Goal: Transaction & Acquisition: Book appointment/travel/reservation

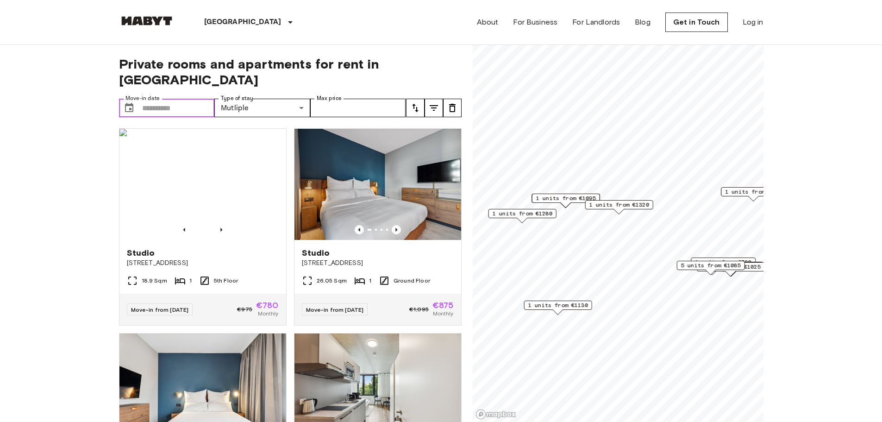
click at [156, 99] on input "Move-in date" at bounding box center [178, 108] width 73 height 19
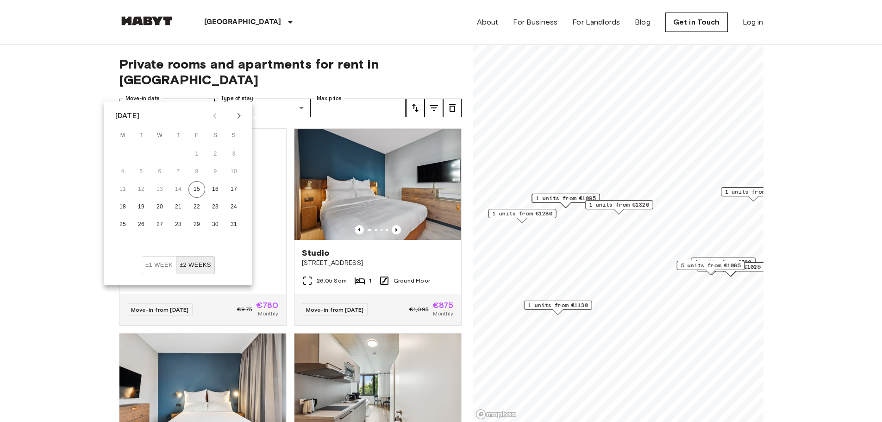
click at [239, 118] on icon "Next month" at bounding box center [238, 115] width 11 height 11
click at [125, 190] on button "15" at bounding box center [122, 189] width 17 height 17
type input "**********"
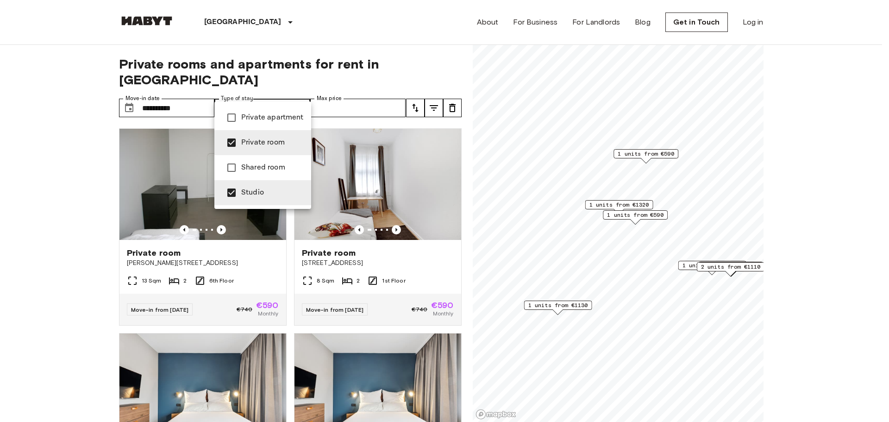
click at [26, 191] on div at bounding box center [444, 211] width 889 height 422
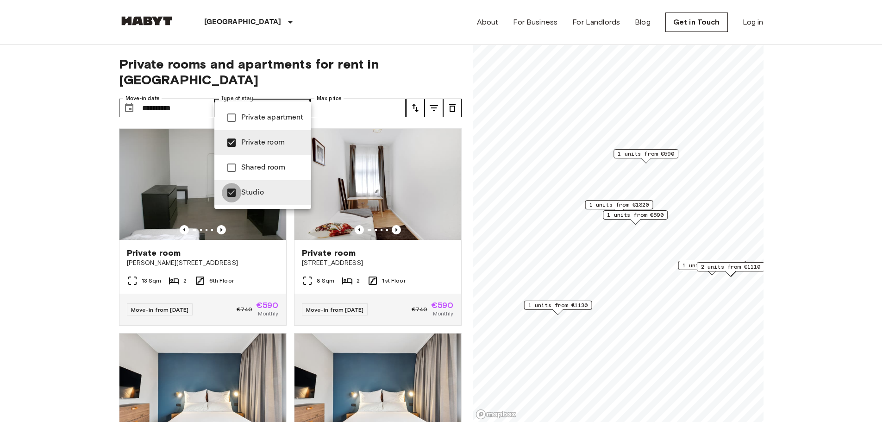
type input "**********"
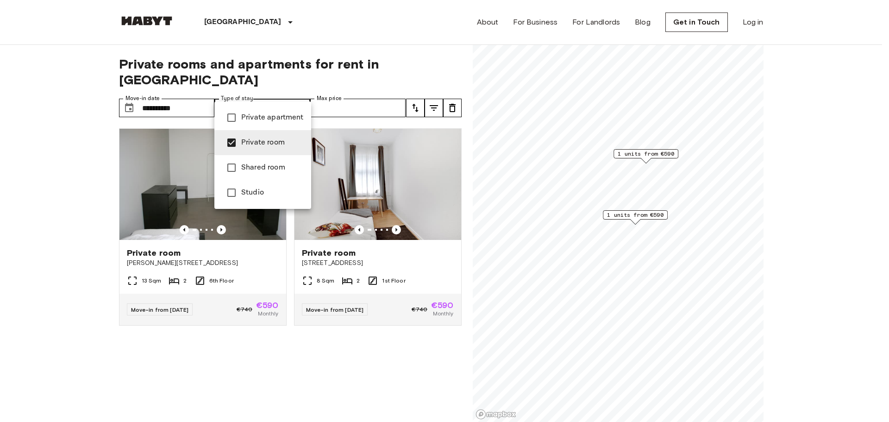
click at [85, 190] on div at bounding box center [444, 211] width 889 height 422
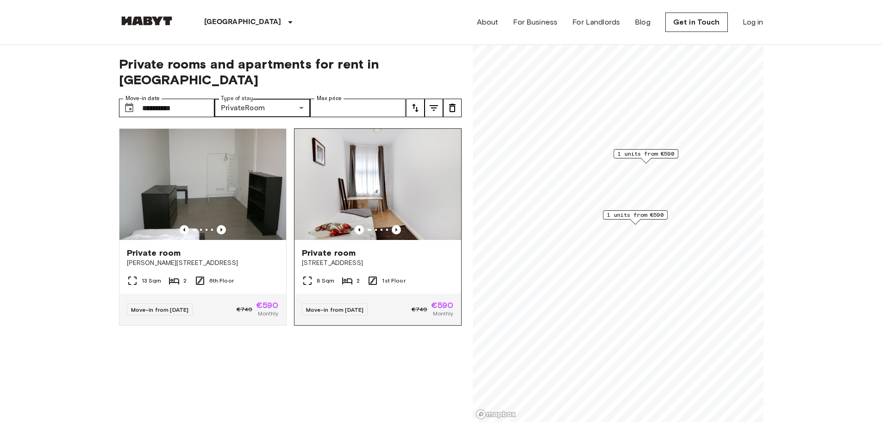
click at [410, 194] on img at bounding box center [377, 184] width 167 height 111
click at [411, 293] on div "Move-in from 19 Sep 25 €740 €590 Monthly" at bounding box center [377, 308] width 167 height 31
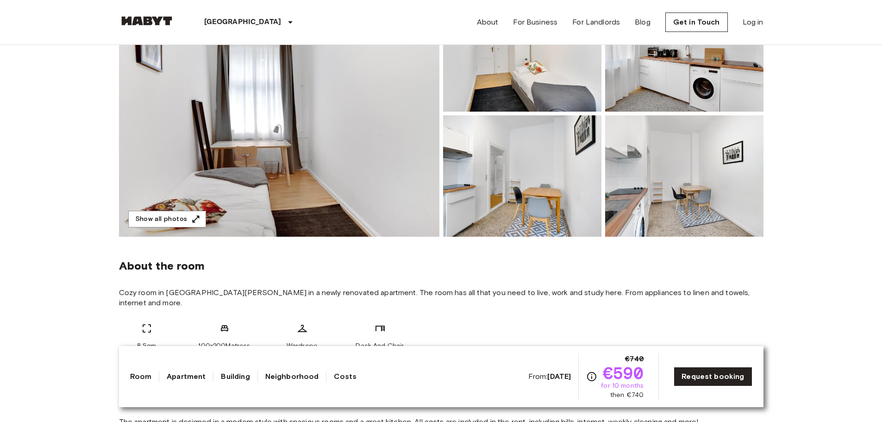
scroll to position [231, 0]
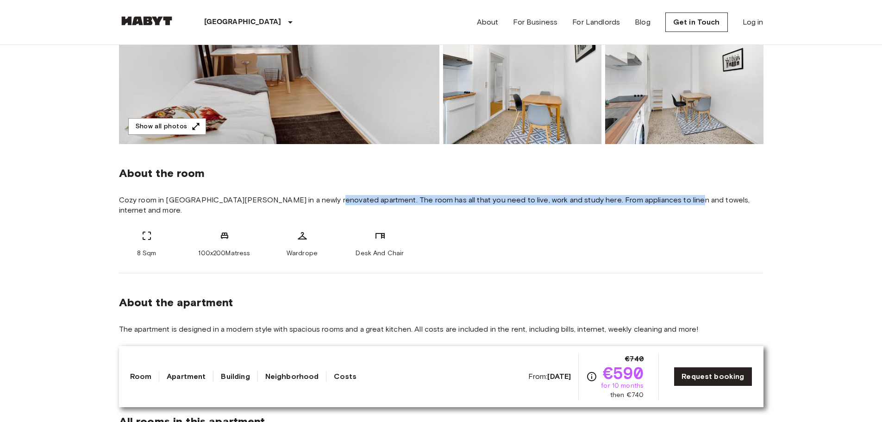
drag, startPoint x: 317, startPoint y: 199, endPoint x: 666, endPoint y: 204, distance: 348.6
click at [666, 204] on span "Cozy room in Prenzlauer Berg in a newly renovated apartment. The room has all t…" at bounding box center [441, 205] width 644 height 20
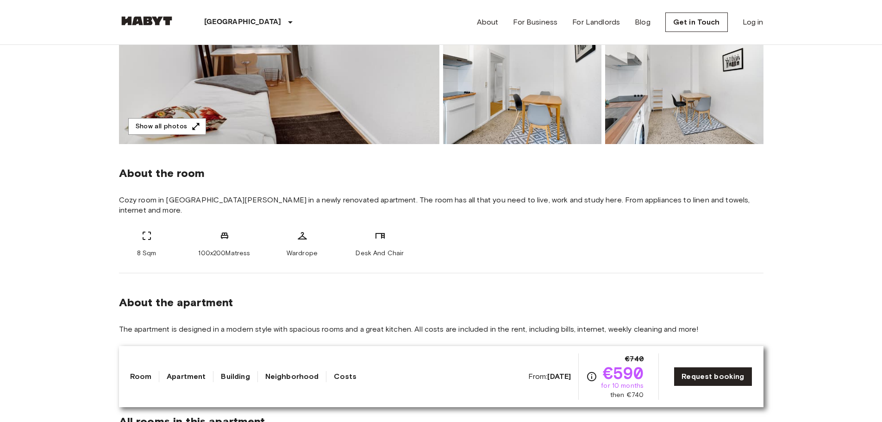
click at [420, 252] on div "About the room Cozy room in Prenzlauer Berg in a newly renovated apartment. The…" at bounding box center [441, 208] width 644 height 129
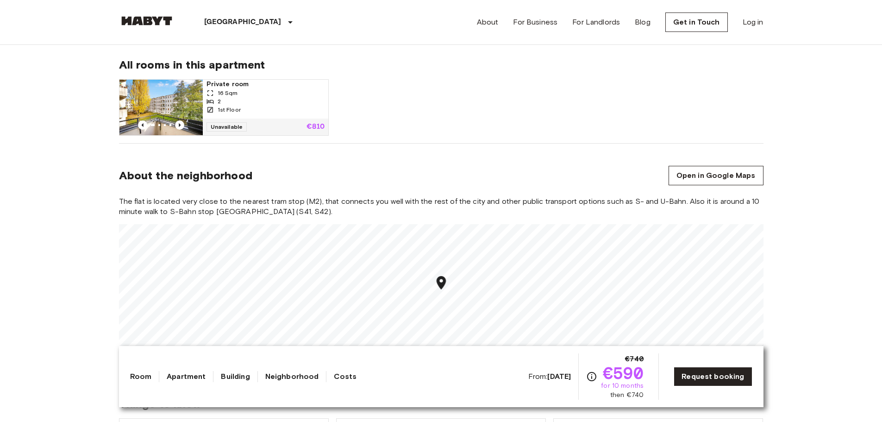
scroll to position [602, 0]
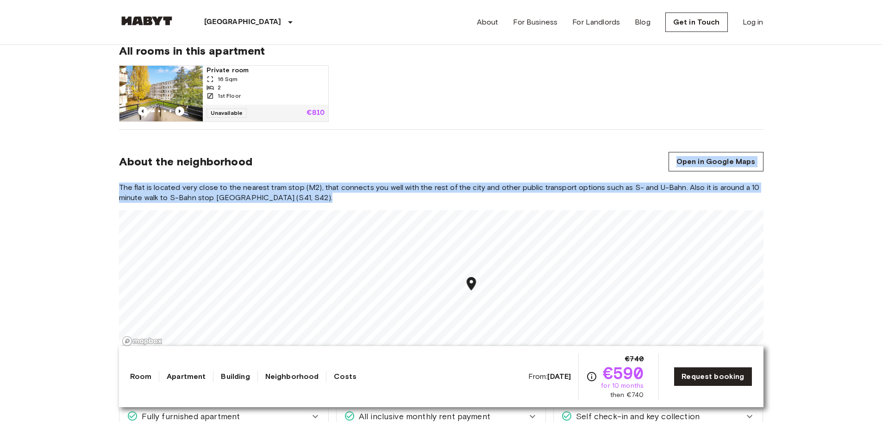
click at [455, 203] on section "About the neighborhood Open in Google Maps The flat is located very close to th…" at bounding box center [441, 245] width 644 height 231
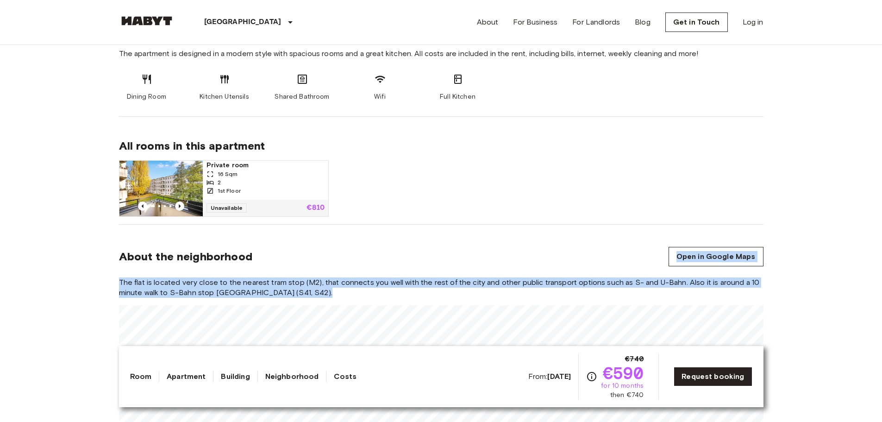
scroll to position [509, 0]
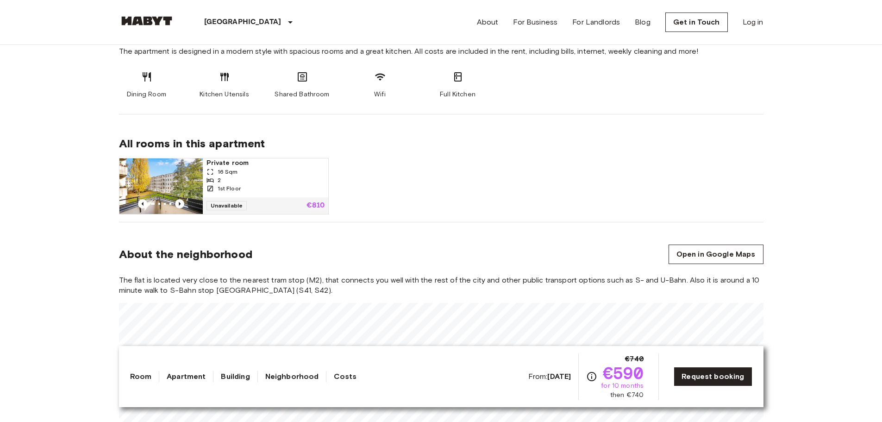
click at [427, 172] on div "Private room 16 Sqm 2 1st Floor Unavailable €810" at bounding box center [438, 182] width 652 height 64
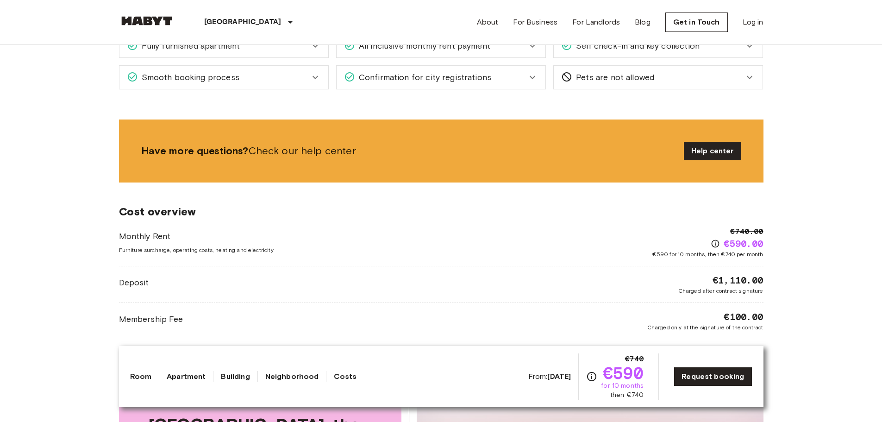
scroll to position [1065, 0]
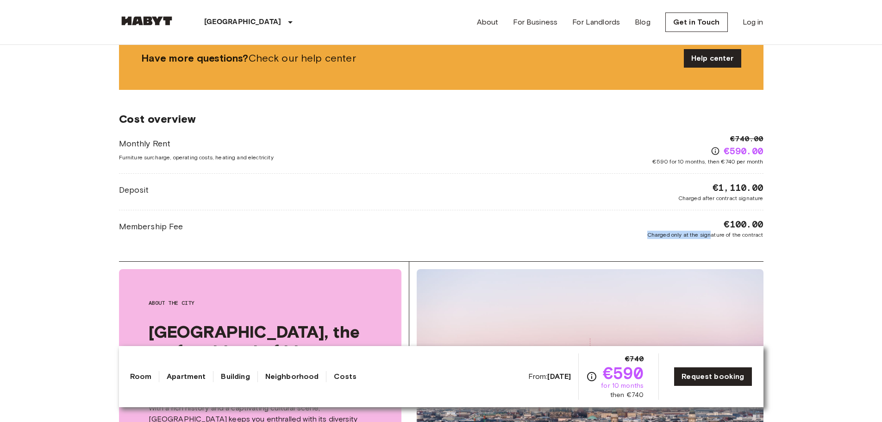
drag, startPoint x: 767, startPoint y: 216, endPoint x: 709, endPoint y: 213, distance: 57.5
click at [709, 213] on div "Europe Germany Berlin Private room Private room From Sep 19 2025 Varnhagenstr. …" at bounding box center [441, 43] width 667 height 2126
click at [651, 218] on div "€100.00 Charged only at the signature of the contract" at bounding box center [705, 228] width 116 height 21
drag, startPoint x: 720, startPoint y: 213, endPoint x: 761, endPoint y: 213, distance: 41.2
click at [761, 218] on div "€100.00 Charged only at the signature of the contract" at bounding box center [705, 228] width 116 height 21
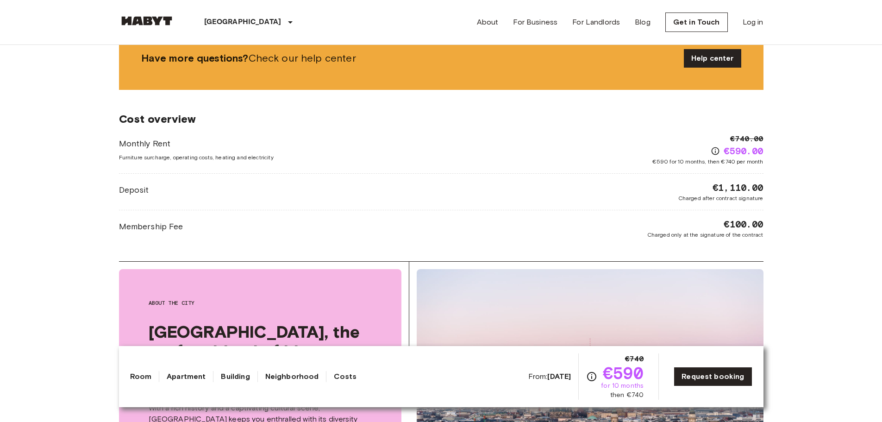
click at [627, 206] on div "Monthly Rent Furniture surcharge, operating costs, heating and electricity €740…" at bounding box center [441, 186] width 644 height 106
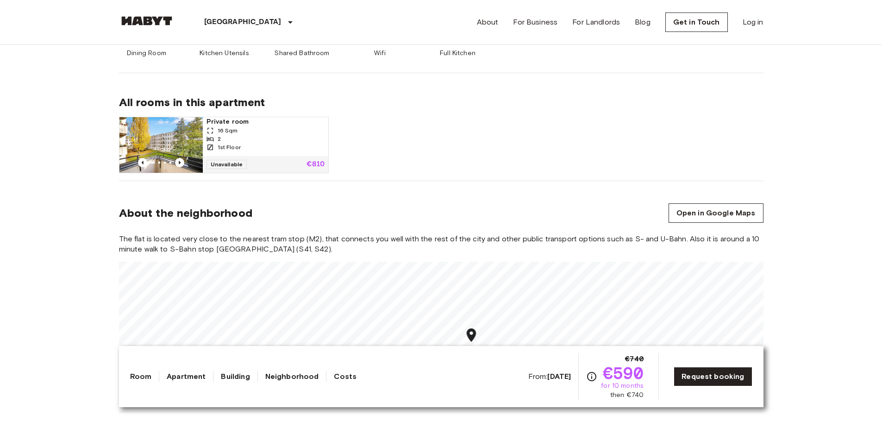
scroll to position [463, 0]
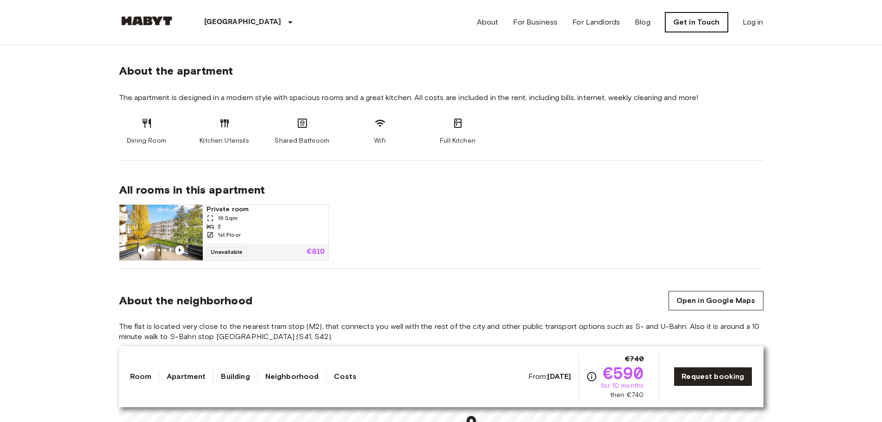
click at [693, 29] on link "Get in Touch" at bounding box center [696, 21] width 62 height 19
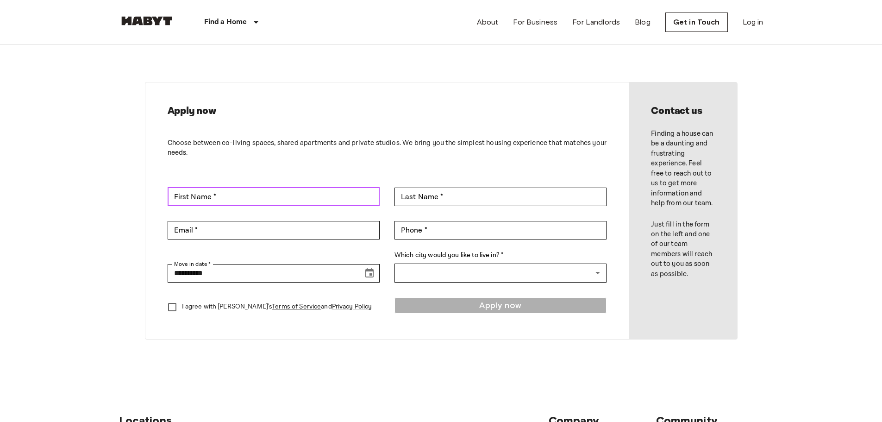
click at [264, 201] on input "First Name *" at bounding box center [274, 196] width 212 height 19
type input "*******"
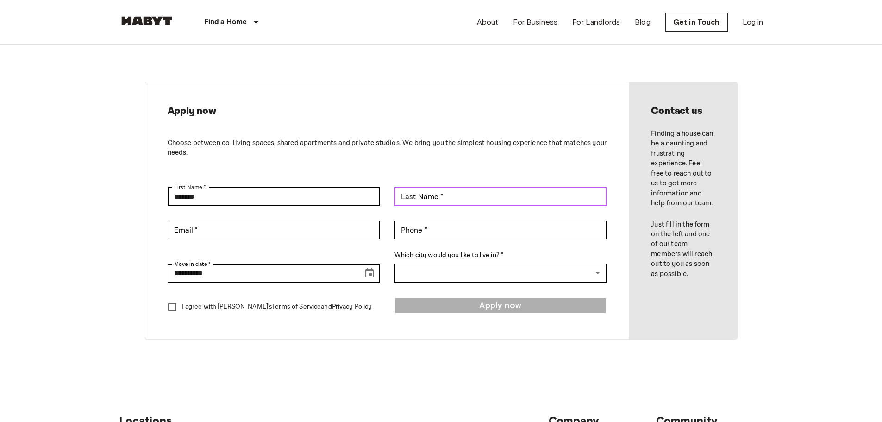
type input "**********"
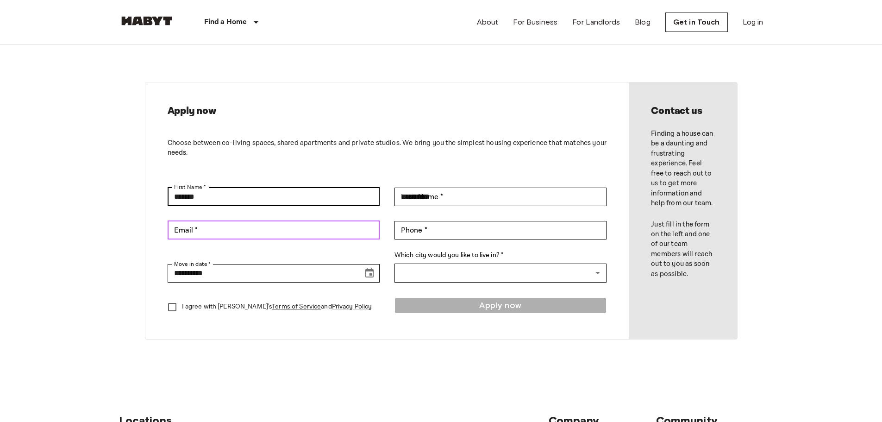
type input "**********"
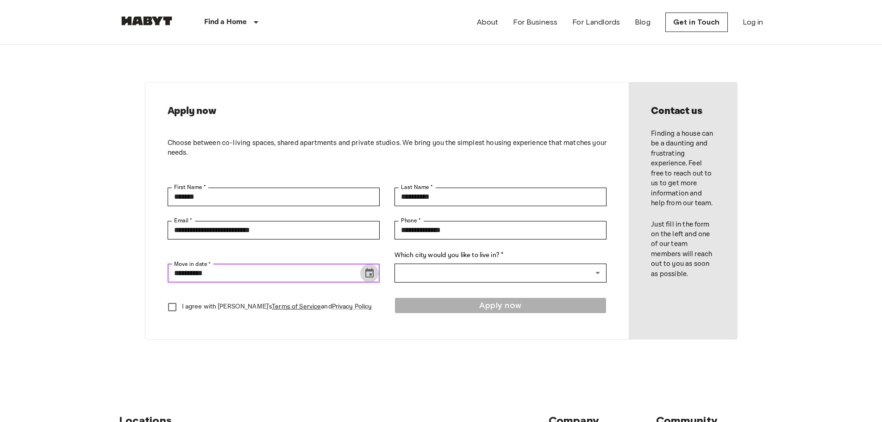
click at [371, 275] on icon "Choose date, selected date is Aug 16, 2025" at bounding box center [369, 272] width 8 height 9
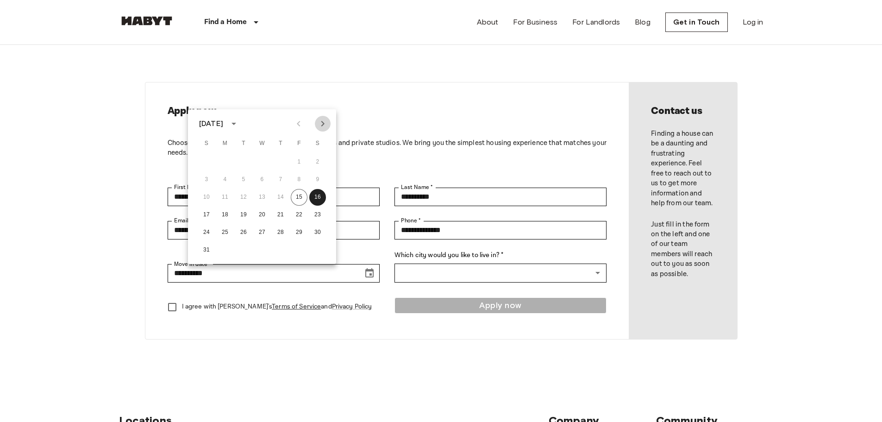
click at [327, 121] on icon "Next month" at bounding box center [322, 123] width 11 height 11
click at [220, 197] on button "15" at bounding box center [225, 197] width 17 height 17
type input "**********"
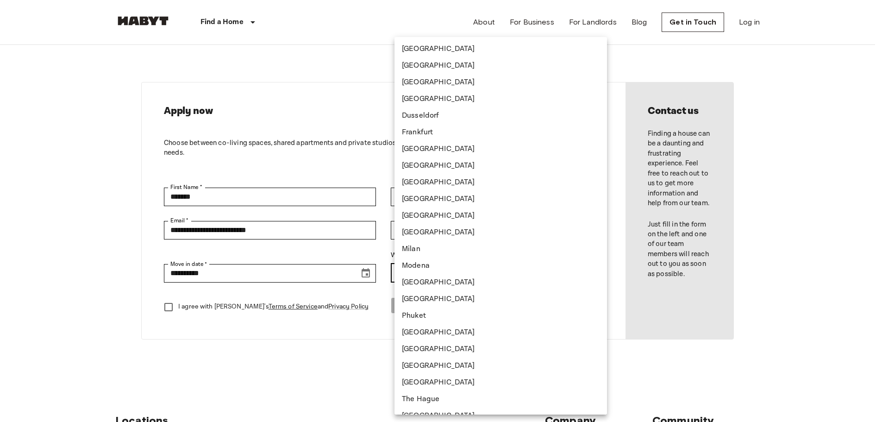
click at [513, 274] on body "**********" at bounding box center [441, 397] width 882 height 794
click at [444, 68] on li "[GEOGRAPHIC_DATA]" at bounding box center [500, 65] width 212 height 17
type input "******"
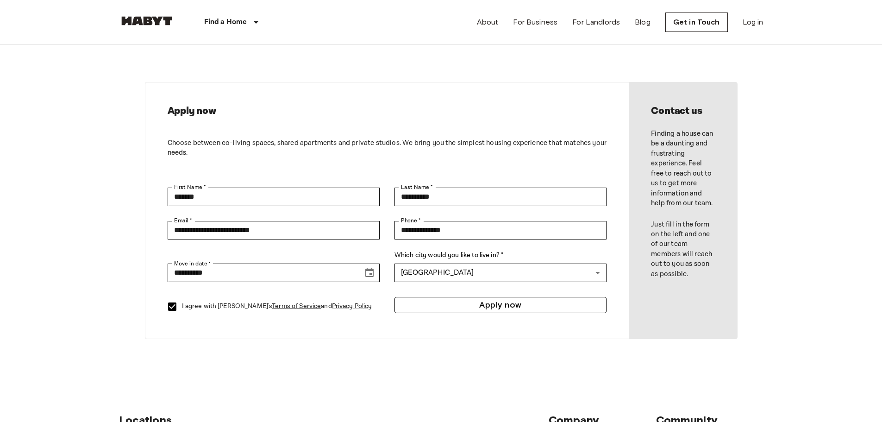
click at [514, 306] on button "Apply now" at bounding box center [500, 305] width 212 height 16
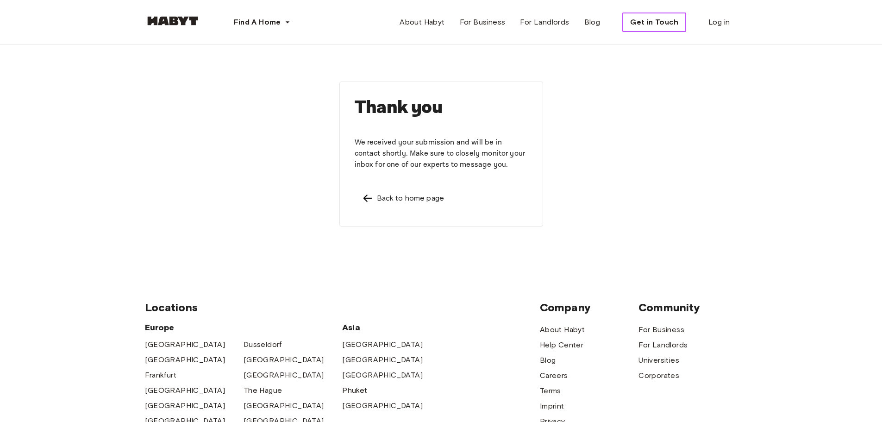
click at [644, 25] on span "Get in Touch" at bounding box center [654, 22] width 48 height 11
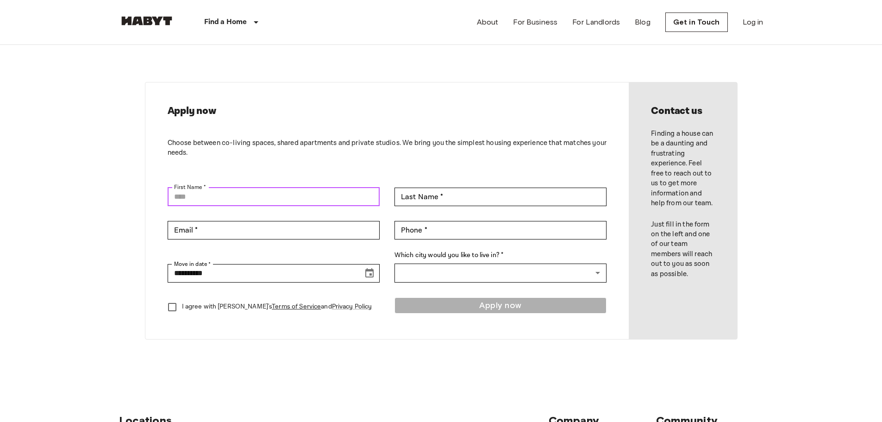
click at [302, 193] on input "First Name *" at bounding box center [274, 196] width 212 height 19
type input "*******"
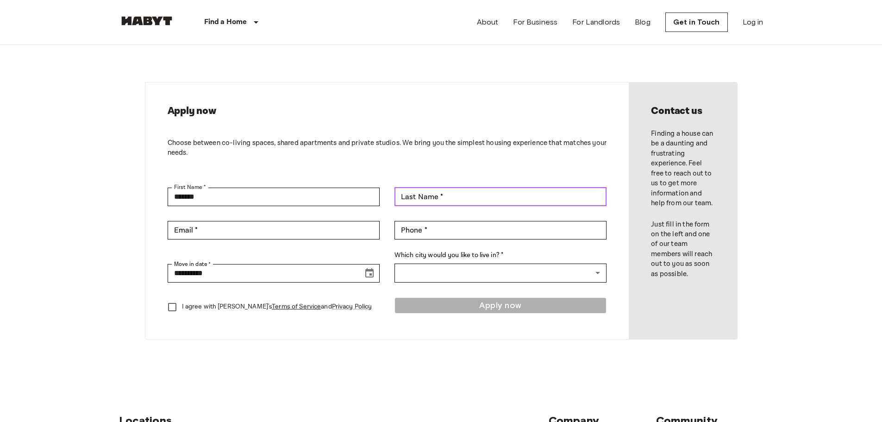
type input "**********"
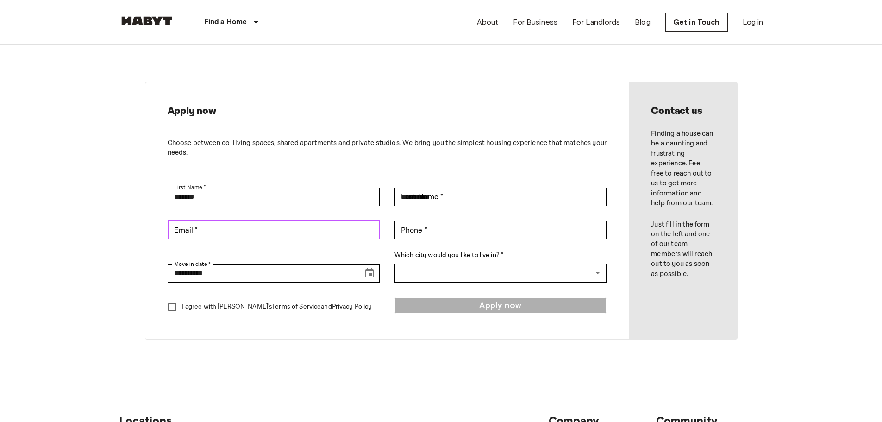
type input "**********"
click at [496, 22] on link "About" at bounding box center [488, 22] width 22 height 11
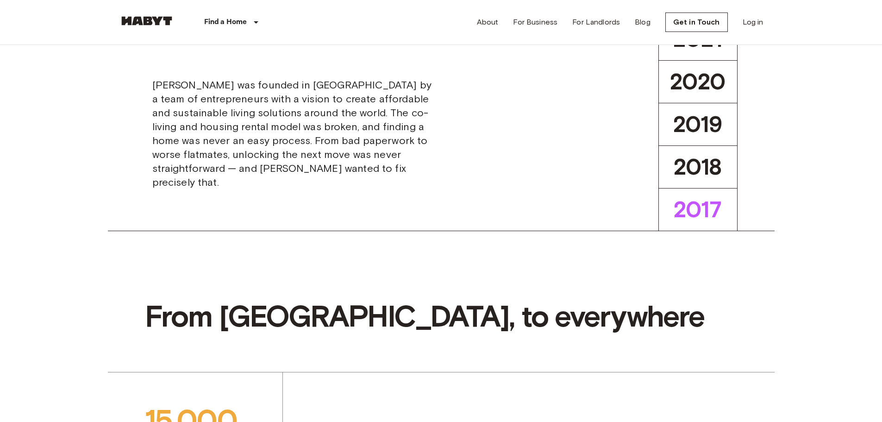
scroll to position [324, 0]
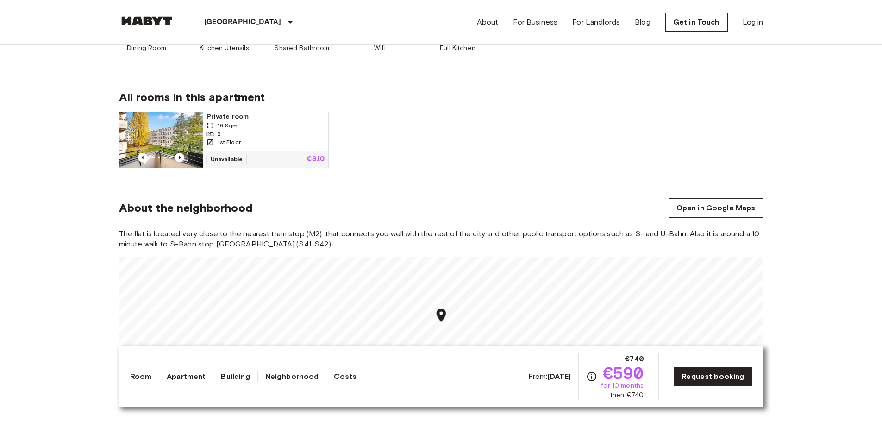
scroll to position [694, 0]
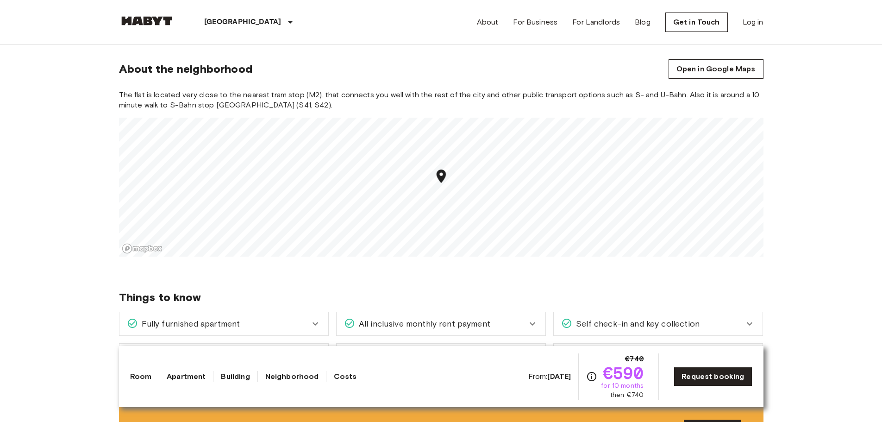
click at [443, 171] on icon "Map marker" at bounding box center [441, 176] width 16 height 16
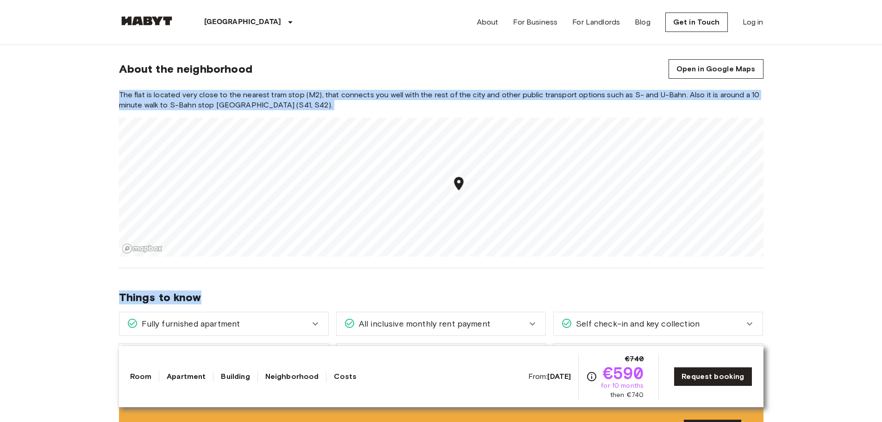
drag, startPoint x: 590, startPoint y: 272, endPoint x: 581, endPoint y: 253, distance: 20.7
click at [581, 253] on div "[GEOGRAPHIC_DATA] [GEOGRAPHIC_DATA] [GEOGRAPHIC_DATA] Private room Private room…" at bounding box center [441, 414] width 667 height 2126
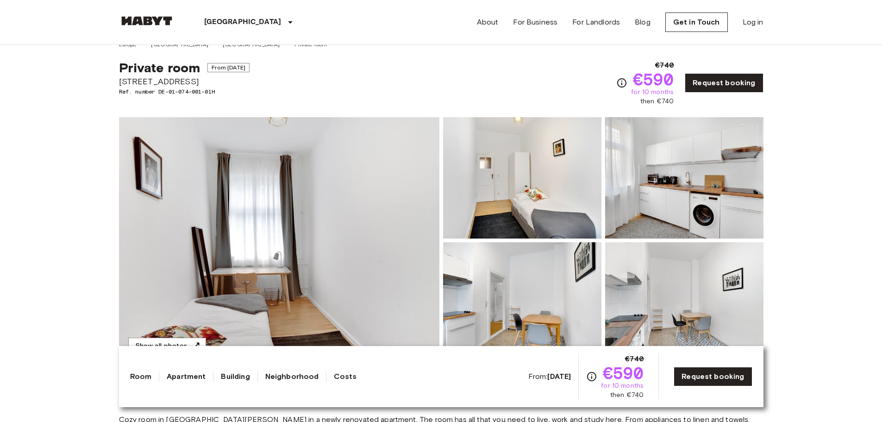
scroll to position [0, 0]
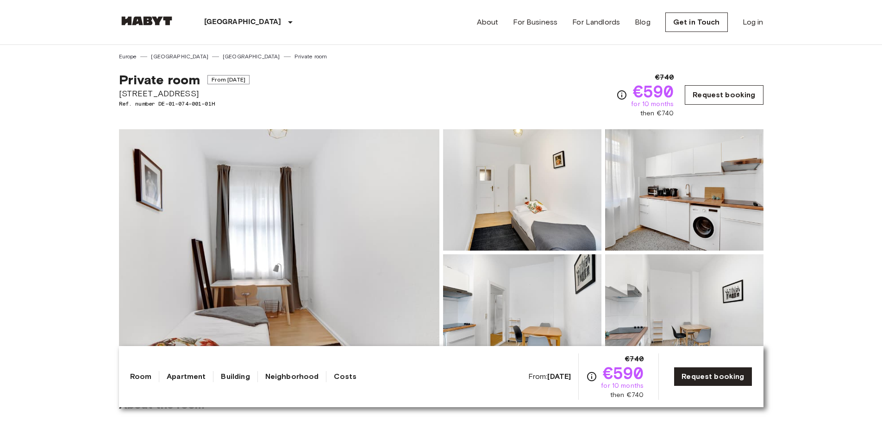
click at [711, 95] on link "Request booking" at bounding box center [724, 94] width 78 height 19
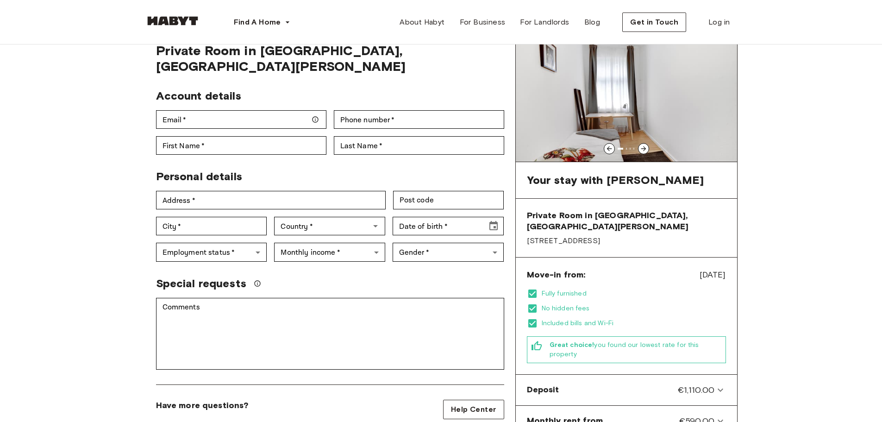
scroll to position [46, 0]
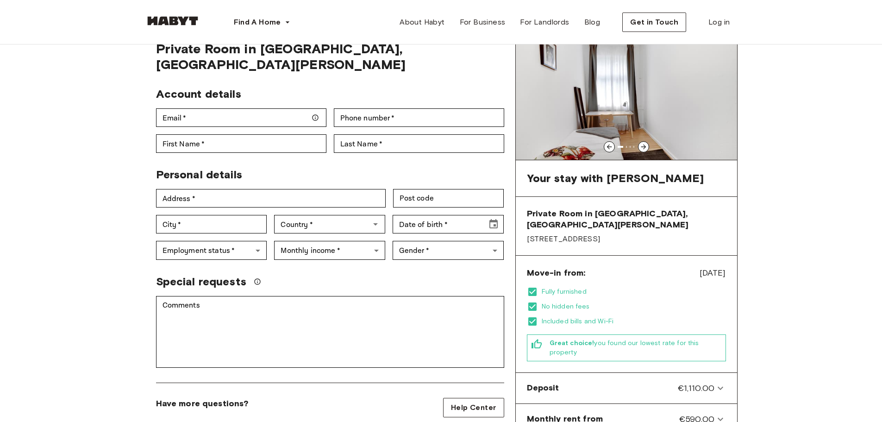
click at [639, 148] on div at bounding box center [643, 146] width 11 height 11
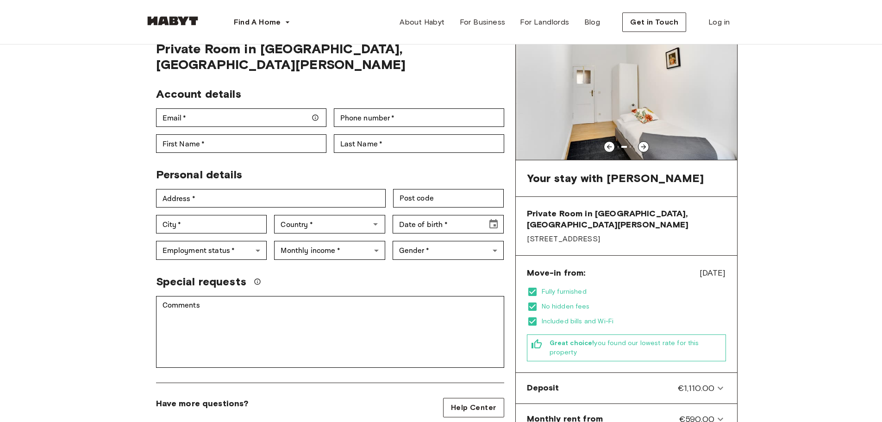
click at [639, 148] on div at bounding box center [643, 146] width 11 height 11
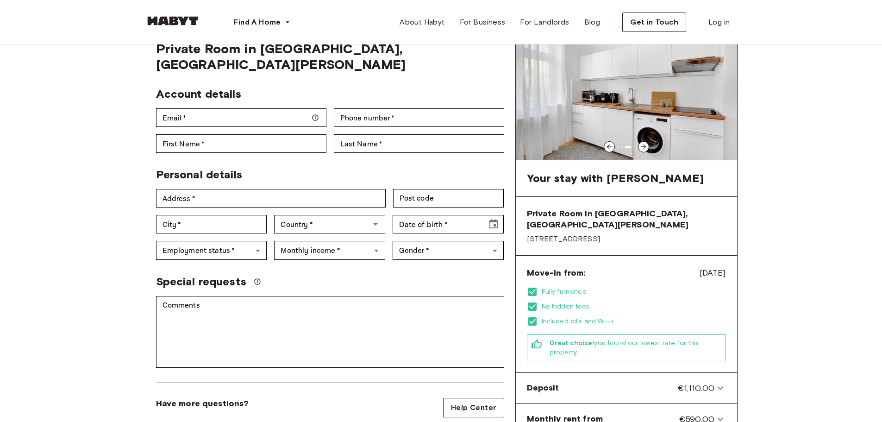
click at [639, 148] on div at bounding box center [643, 146] width 11 height 11
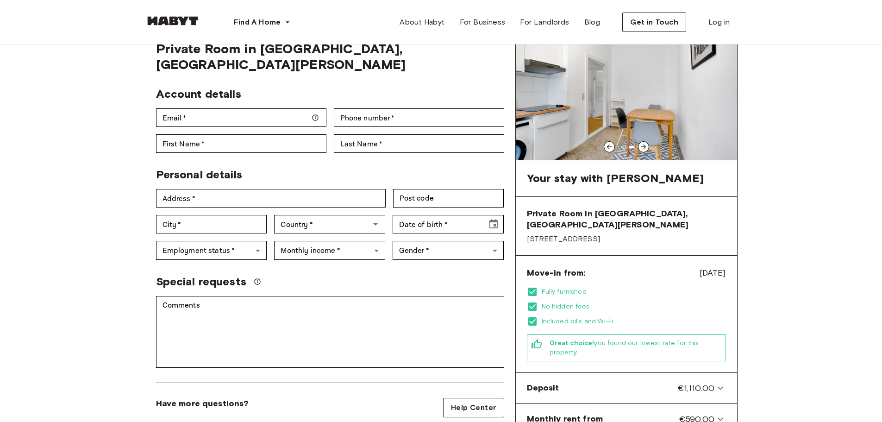
click at [639, 148] on div at bounding box center [643, 146] width 11 height 11
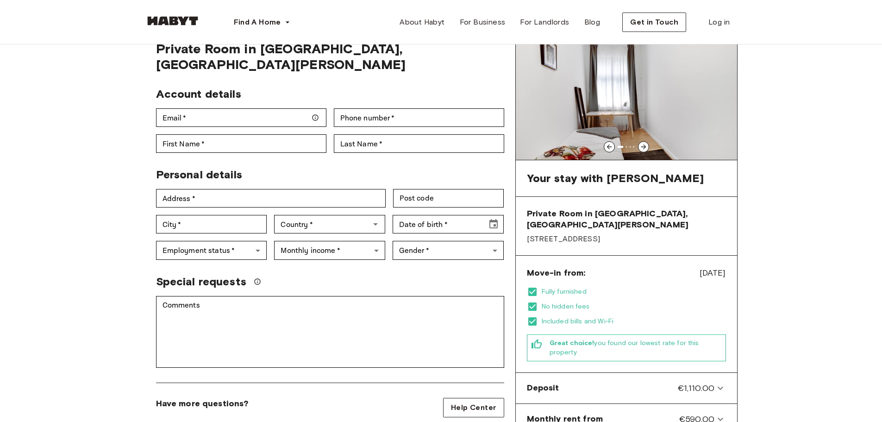
click at [639, 148] on div at bounding box center [643, 146] width 11 height 11
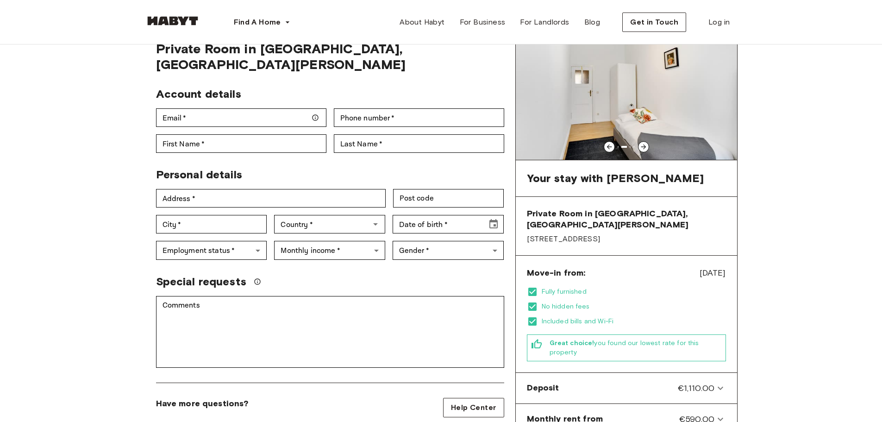
click at [639, 148] on div at bounding box center [643, 146] width 11 height 11
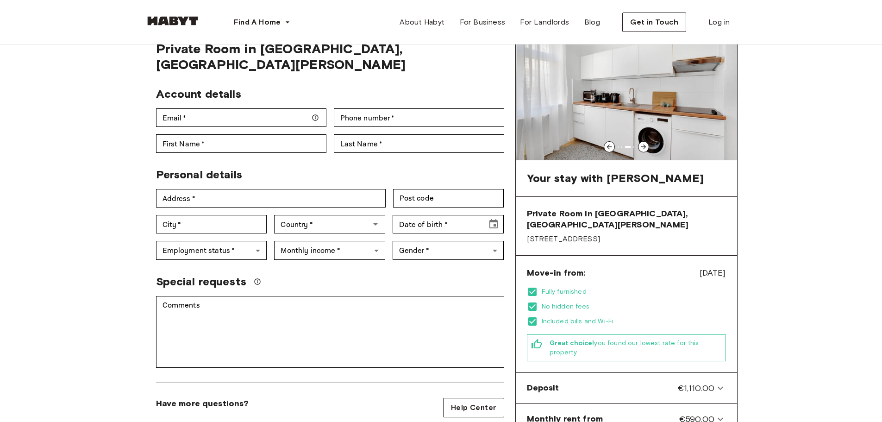
click at [639, 148] on div at bounding box center [643, 146] width 11 height 11
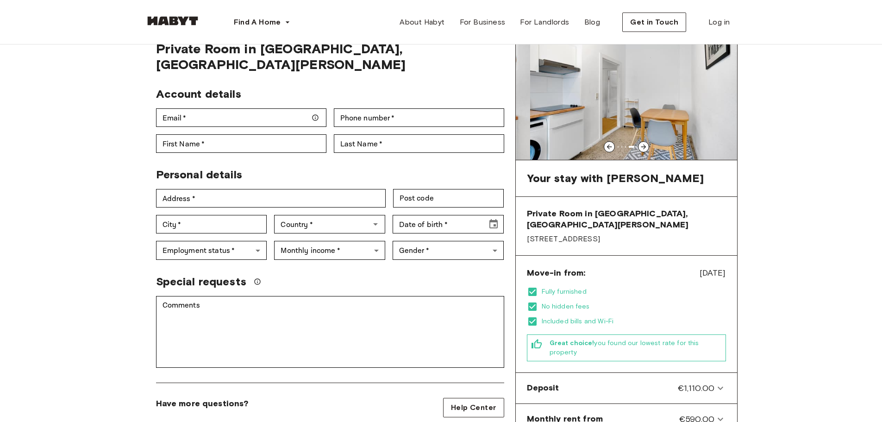
click at [639, 148] on div at bounding box center [643, 146] width 11 height 11
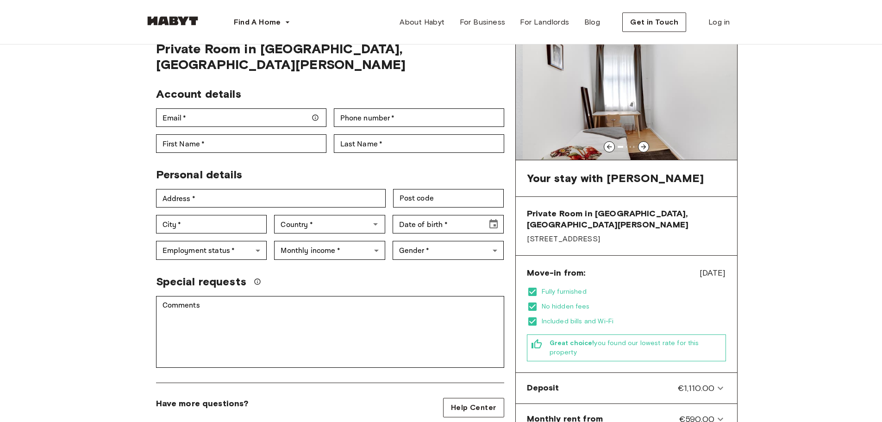
click at [639, 148] on div at bounding box center [643, 146] width 11 height 11
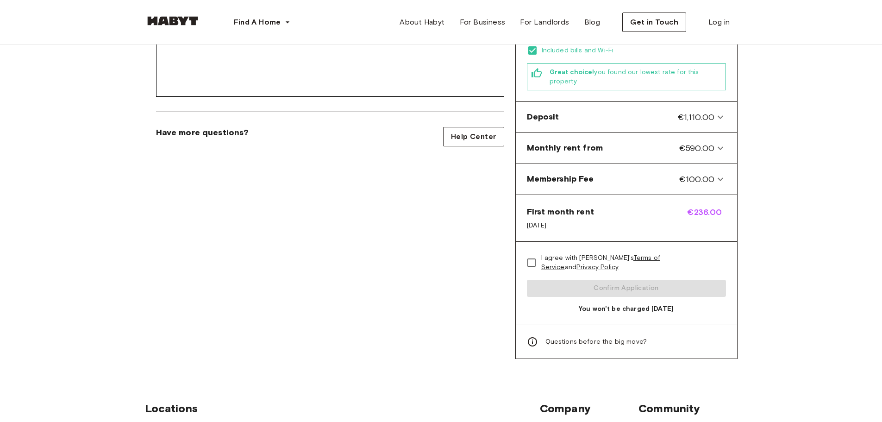
scroll to position [370, 0]
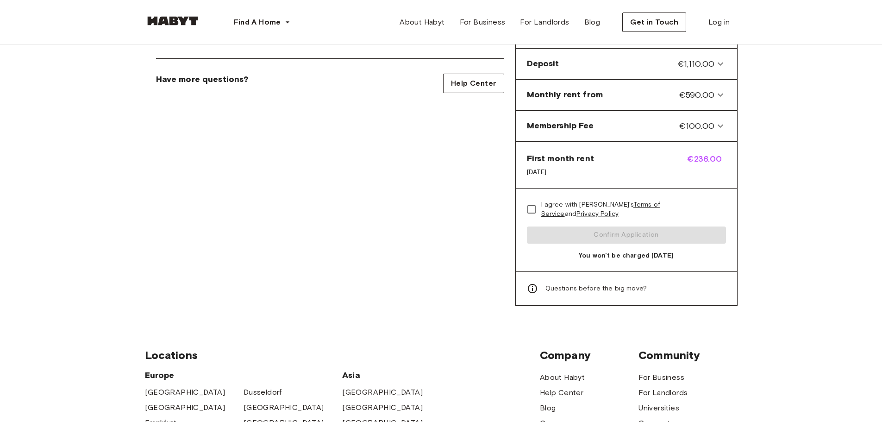
click at [595, 284] on span "Questions before the big move?" at bounding box center [596, 288] width 102 height 9
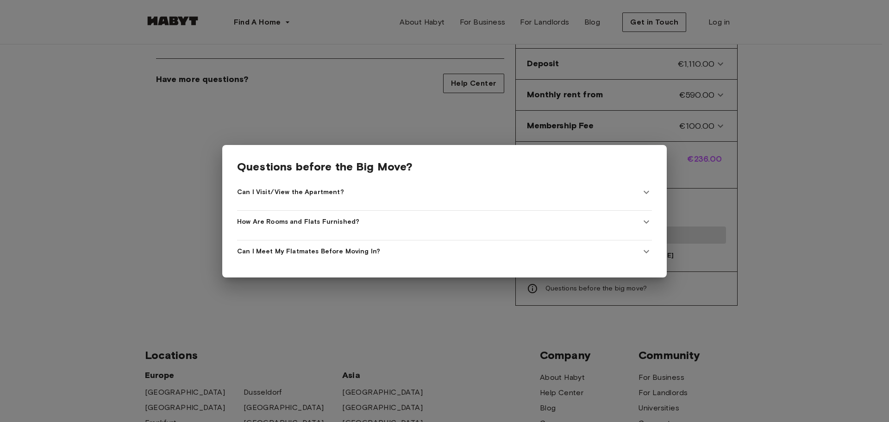
click at [318, 191] on span "Can I Visit/View the Apartment?" at bounding box center [290, 191] width 107 height 9
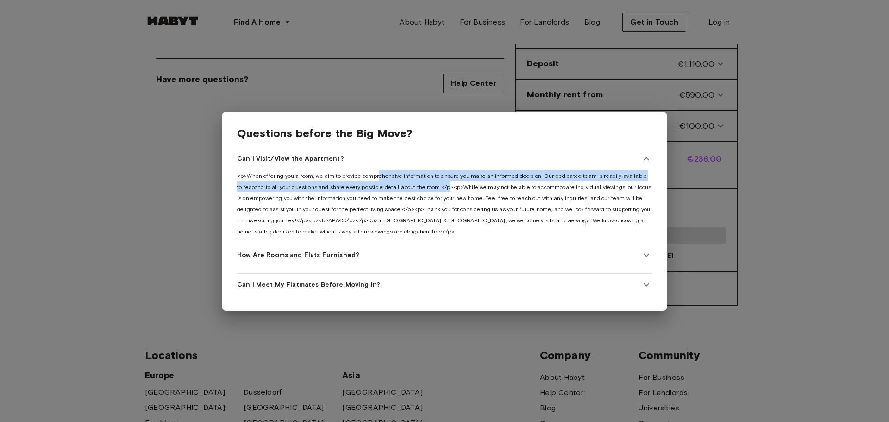
drag, startPoint x: 380, startPoint y: 174, endPoint x: 452, endPoint y: 180, distance: 72.5
click at [452, 180] on span "<p>When offering you a room, we aim to provide comprehensive information to ens…" at bounding box center [444, 203] width 414 height 62
click at [311, 250] on span "How Are Rooms and Flats Furnished?" at bounding box center [298, 254] width 122 height 9
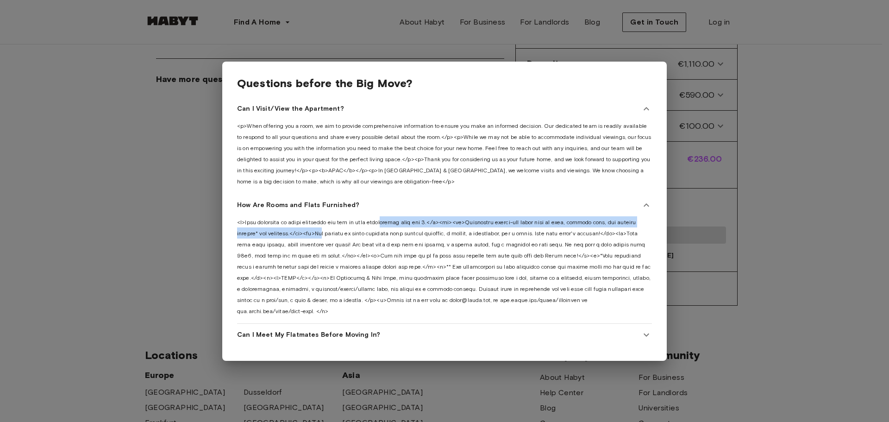
drag, startPoint x: 331, startPoint y: 223, endPoint x: 396, endPoint y: 223, distance: 65.3
click at [396, 223] on div at bounding box center [444, 266] width 415 height 100
click at [353, 331] on span "Can I Meet My Flatmates Before Moving In?" at bounding box center [308, 334] width 143 height 9
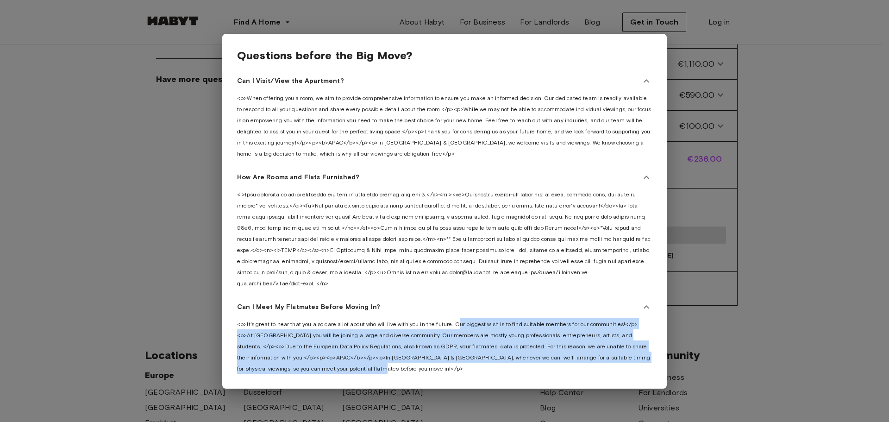
drag, startPoint x: 459, startPoint y: 321, endPoint x: 366, endPoint y: 369, distance: 104.5
click at [366, 369] on div "<p>It's great to hear that you also care a lot about who will live with you in …" at bounding box center [444, 346] width 415 height 56
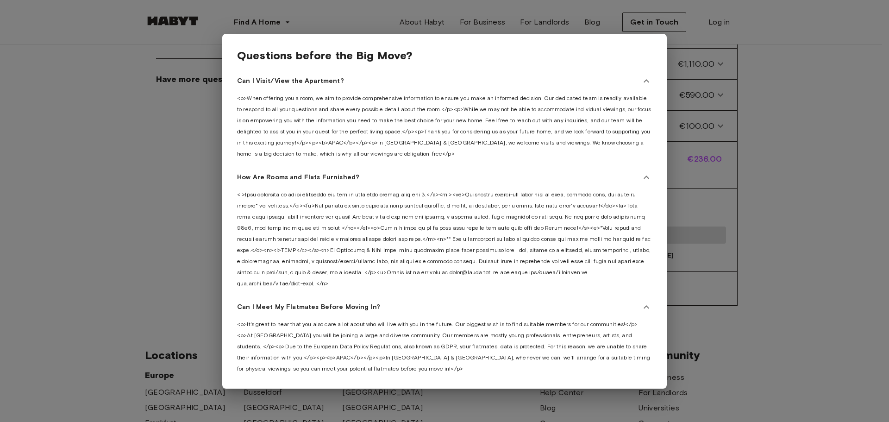
click at [68, 240] on div at bounding box center [444, 211] width 889 height 422
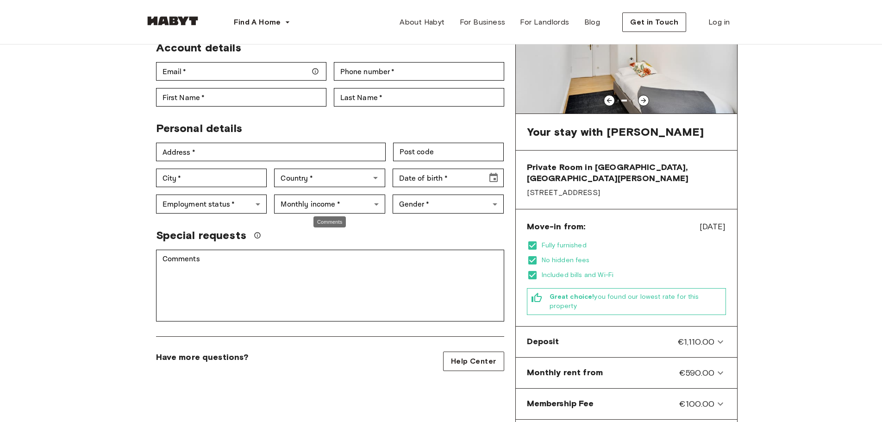
scroll to position [0, 0]
